Goal: Find specific page/section: Find specific page/section

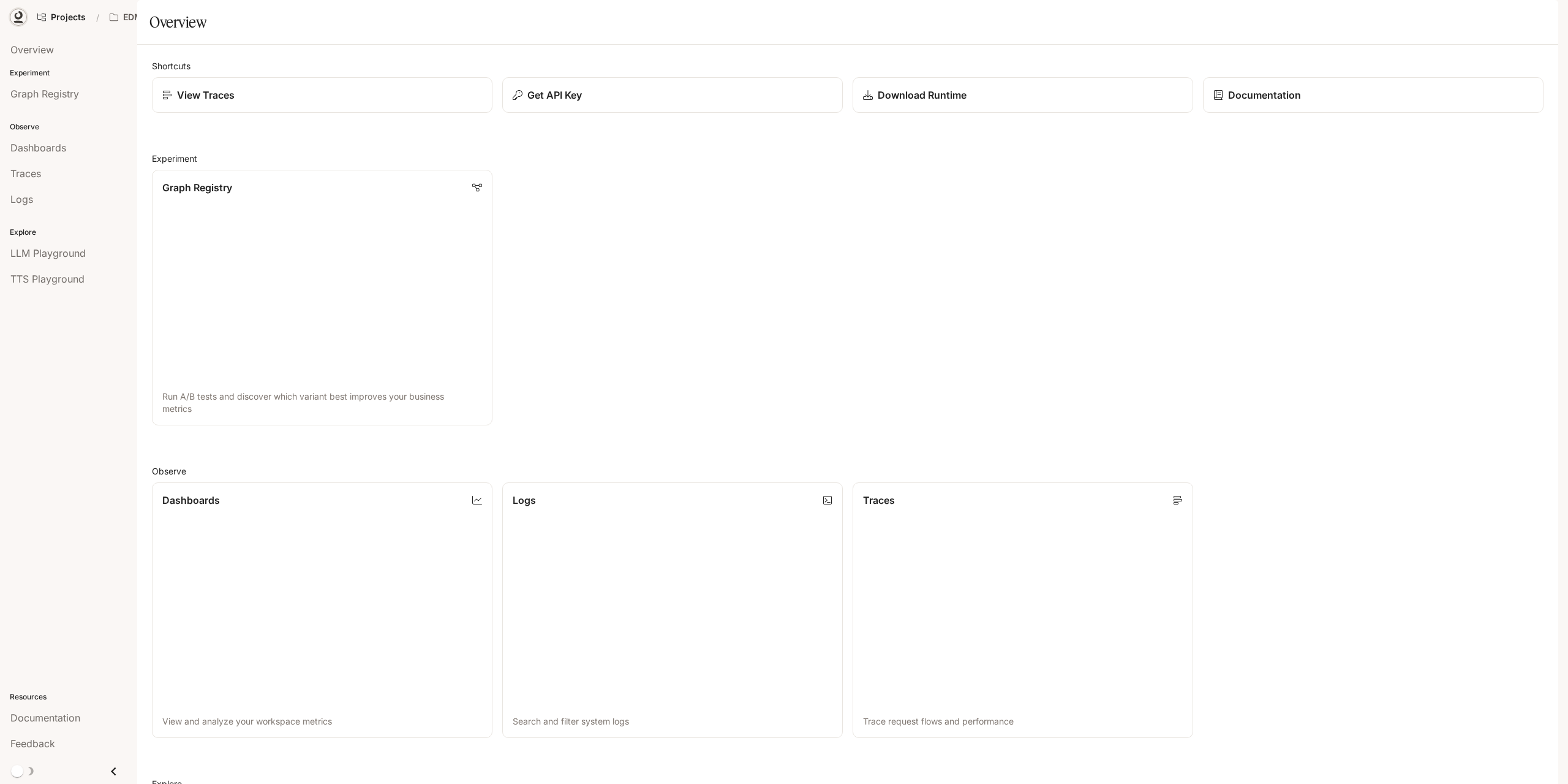
click at [14, 20] on icon at bounding box center [19, 17] width 12 height 12
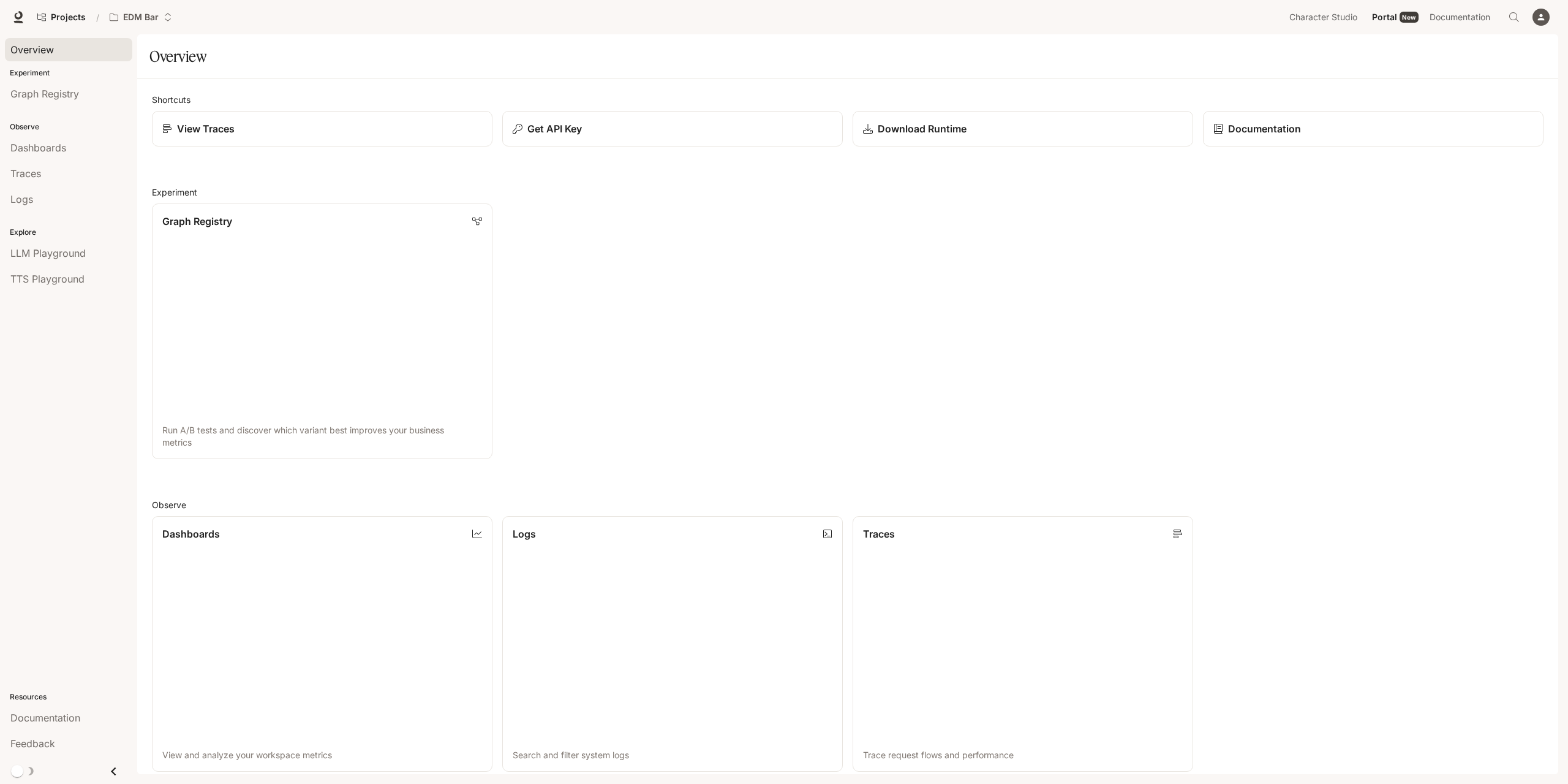
click at [38, 48] on span "Overview" at bounding box center [32, 49] width 43 height 14
click at [1335, 12] on span "Character Studio" at bounding box center [1323, 17] width 68 height 15
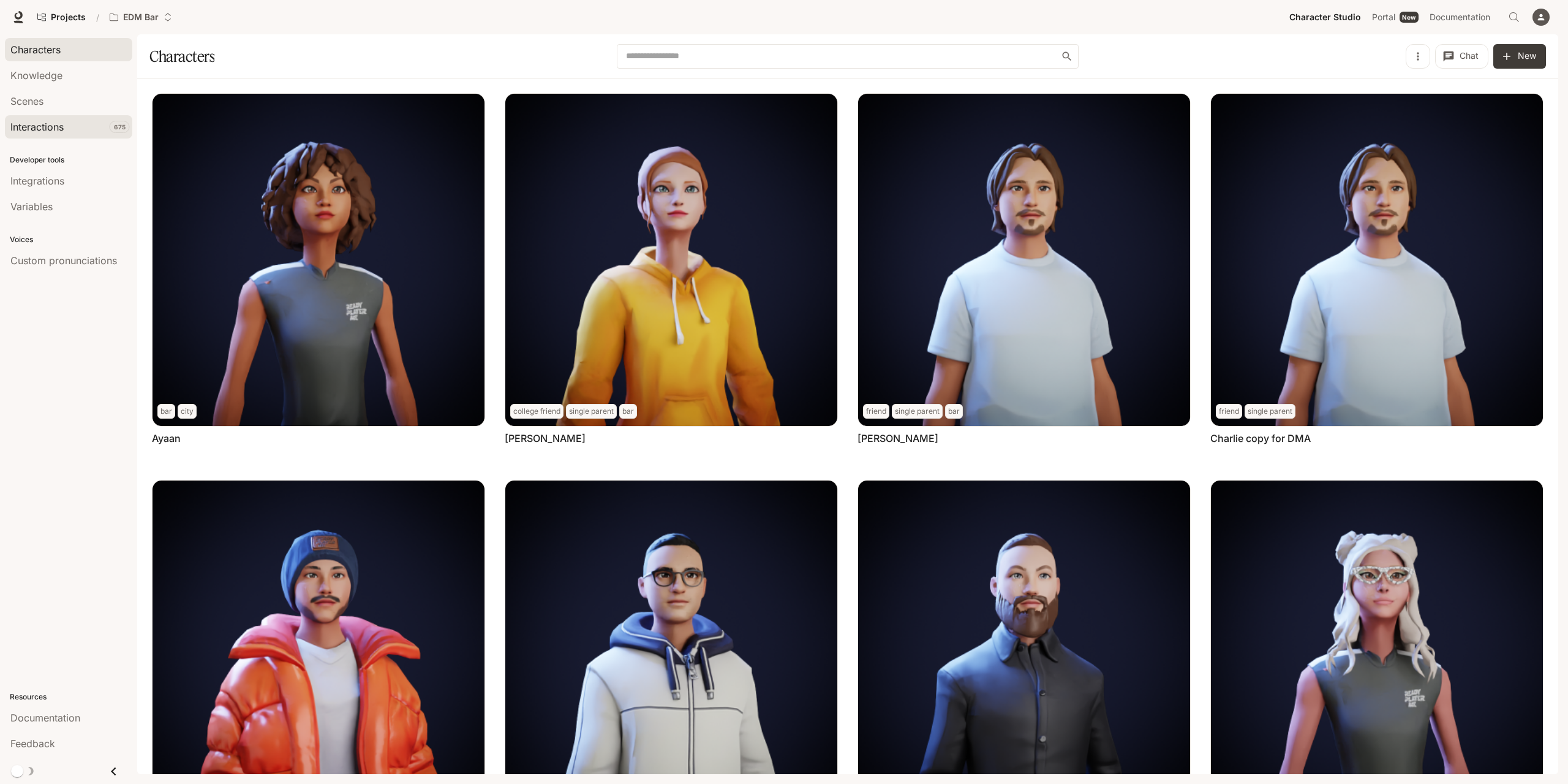
click at [49, 133] on span "Interactions" at bounding box center [37, 126] width 54 height 14
